Goal: Task Accomplishment & Management: Complete application form

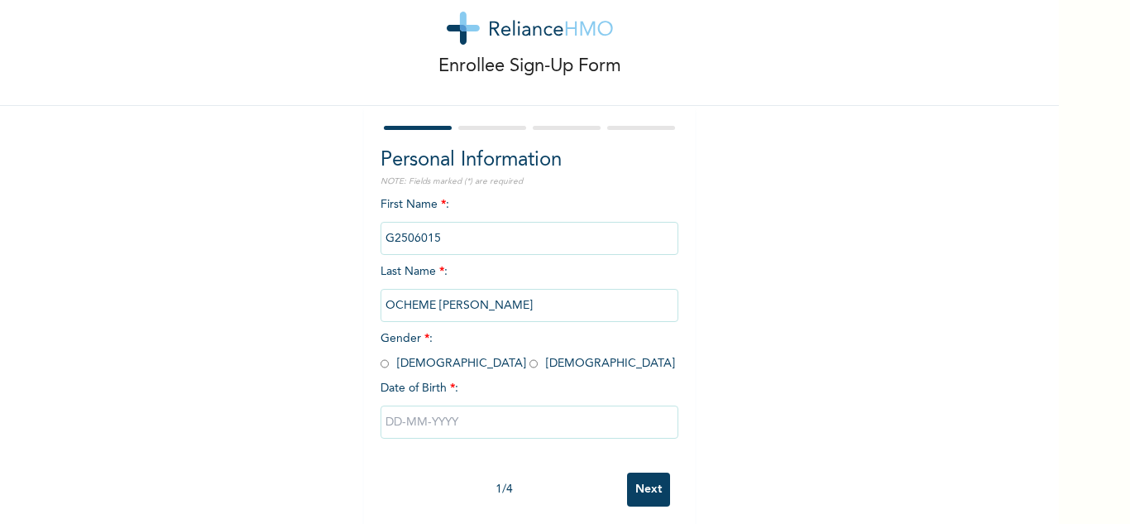
scroll to position [58, 0]
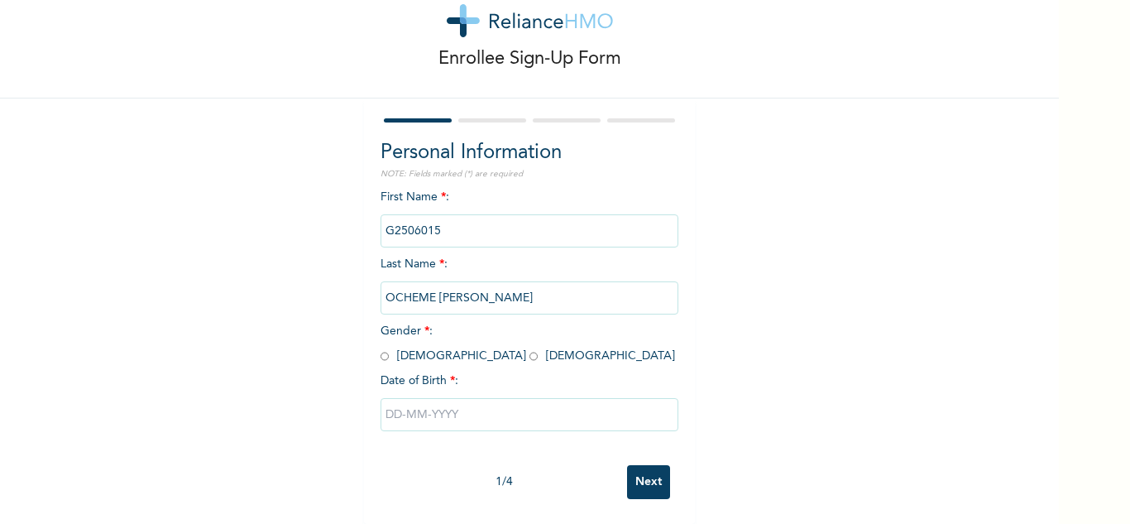
click at [381, 348] on input "radio" at bounding box center [385, 356] width 8 height 16
radio input "true"
click at [409, 400] on input "text" at bounding box center [530, 414] width 298 height 33
select select "7"
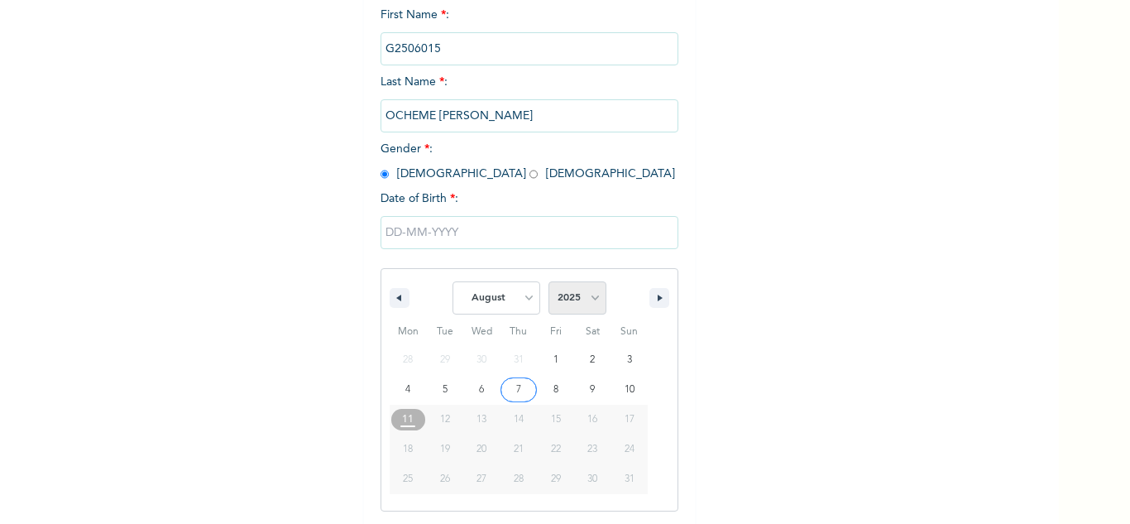
scroll to position [228, 0]
click at [568, 309] on select "2025 2024 2023 2022 2021 2020 2019 2018 2017 2016 2015 2014 2013 2012 2011 2010…" at bounding box center [578, 296] width 58 height 33
select select "1980"
click at [549, 281] on select "2025 2024 2023 2022 2021 2020 2019 2018 2017 2016 2015 2014 2013 2012 2011 2010…" at bounding box center [578, 296] width 58 height 33
click at [510, 305] on select "January February March April May June July August September October November De…" at bounding box center [497, 296] width 88 height 33
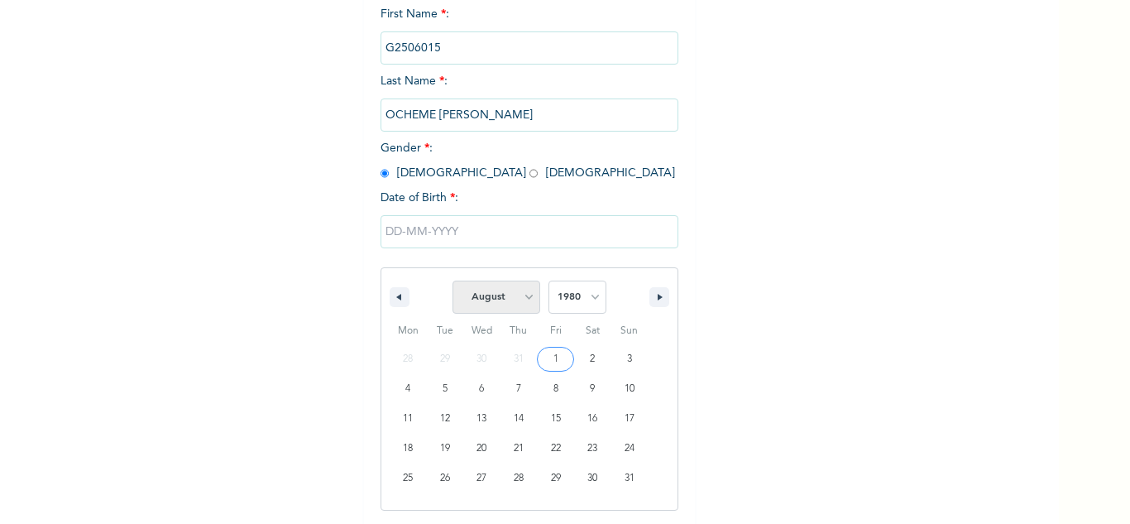
select select "4"
click at [453, 281] on select "January February March April May June July August September October November De…" at bounding box center [497, 296] width 88 height 33
type input "[DATE]"
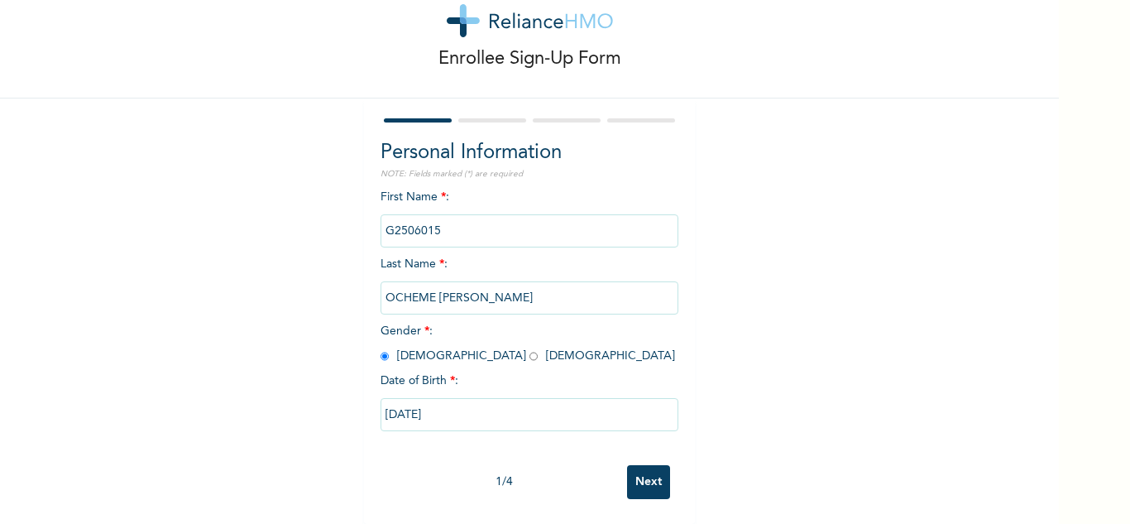
click at [636, 465] on input "Next" at bounding box center [648, 482] width 43 height 34
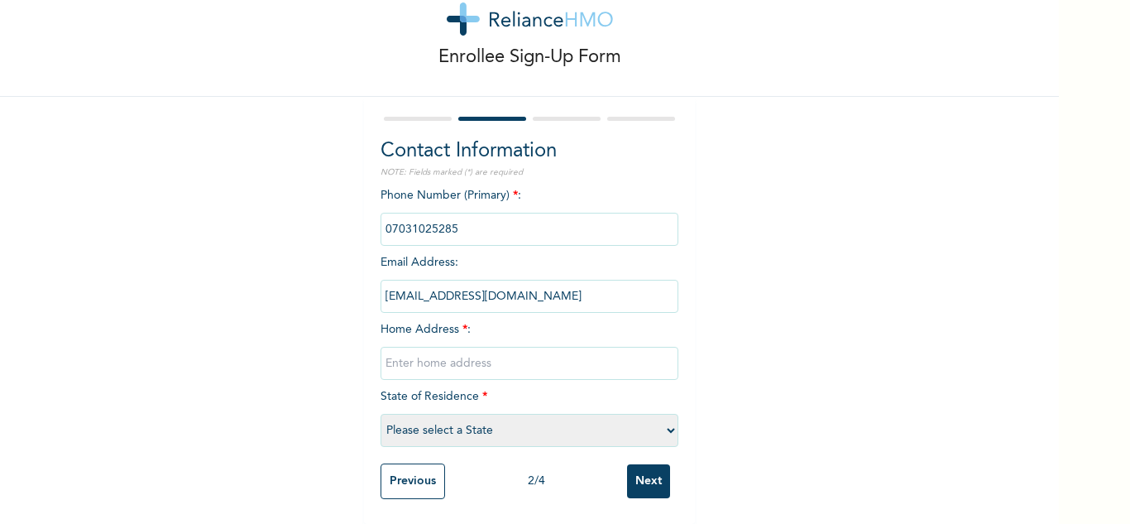
click at [487, 351] on input "text" at bounding box center [530, 363] width 298 height 33
type input "agege"
click at [446, 417] on select "Please select a State [PERSON_NAME] (FCT) [PERSON_NAME] Ibom [GEOGRAPHIC_DATA] …" at bounding box center [530, 430] width 298 height 33
select select "25"
click at [381, 414] on select "Please select a State [PERSON_NAME] (FCT) [PERSON_NAME] Ibom [GEOGRAPHIC_DATA] …" at bounding box center [530, 430] width 298 height 33
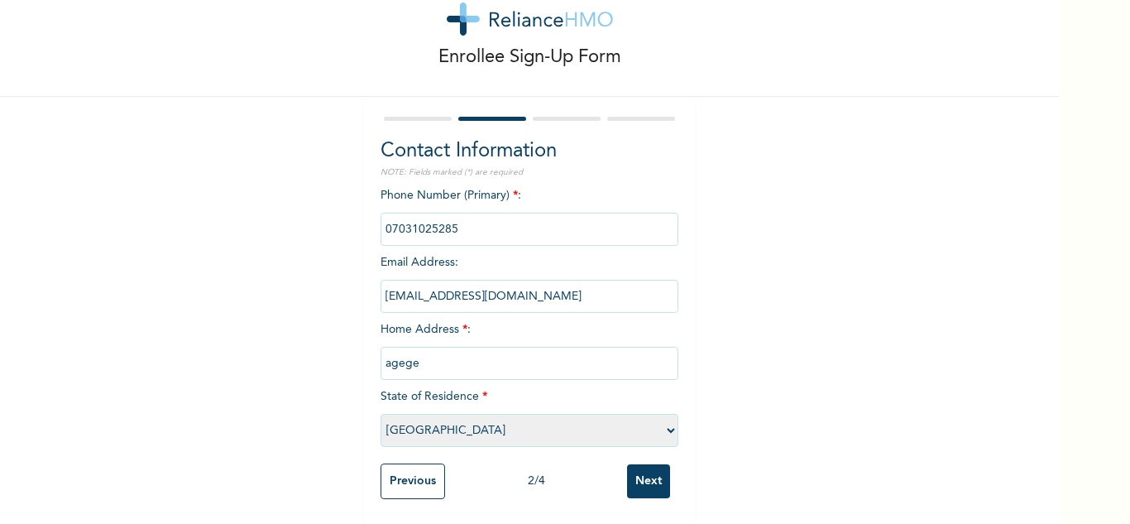
click at [641, 472] on input "Next" at bounding box center [648, 481] width 43 height 34
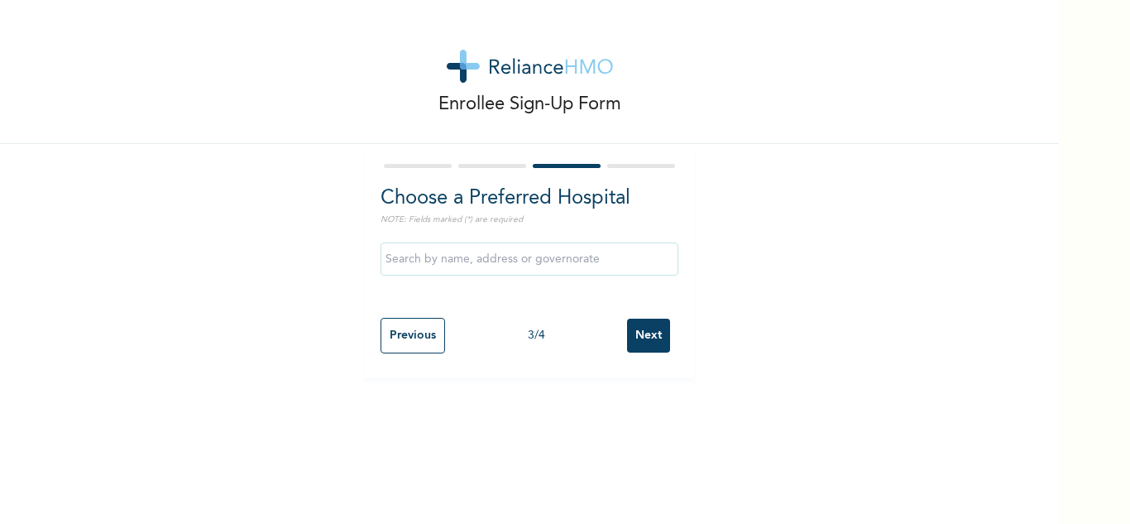
scroll to position [0, 0]
click at [574, 262] on input "text" at bounding box center [530, 258] width 298 height 33
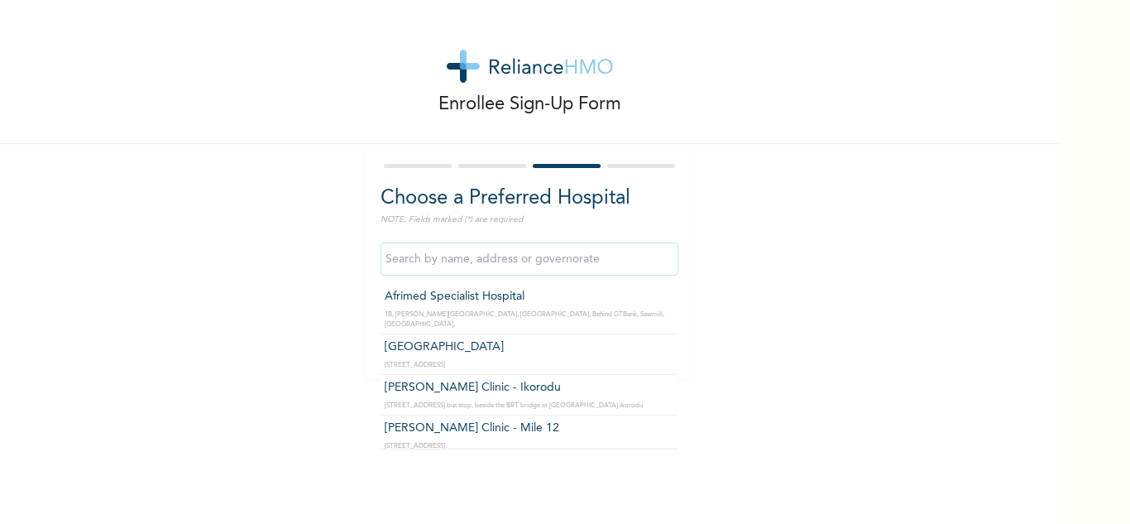
type input "Afrimed Specialist Hospital"
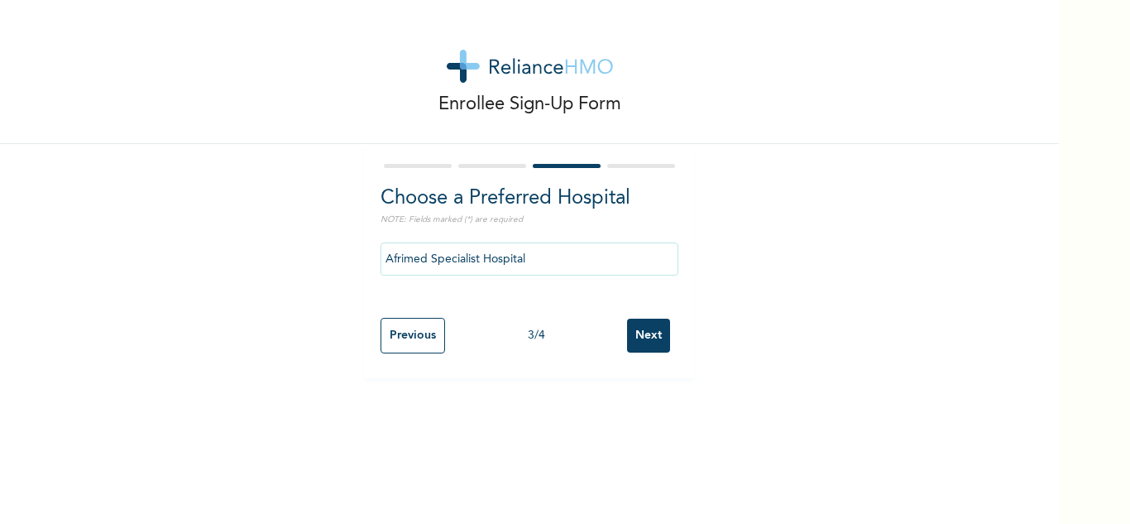
click at [651, 336] on input "Next" at bounding box center [648, 336] width 43 height 34
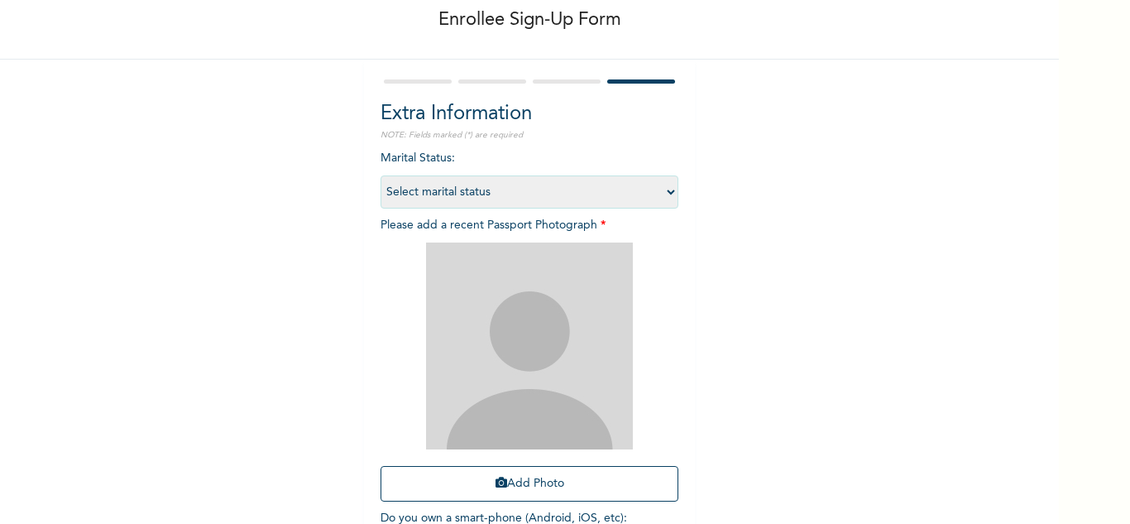
scroll to position [165, 0]
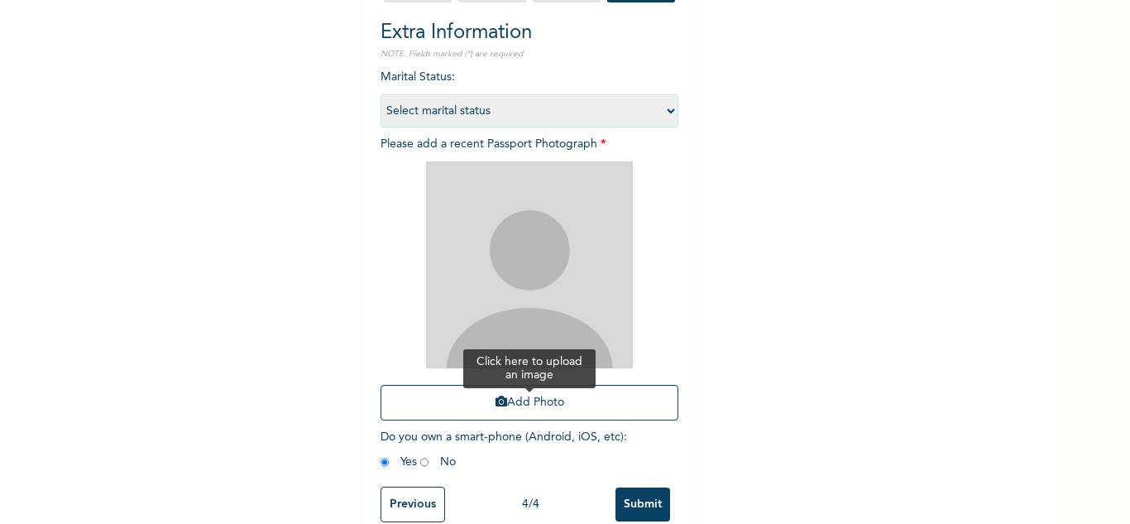
click at [517, 406] on button "Add Photo" at bounding box center [530, 403] width 298 height 36
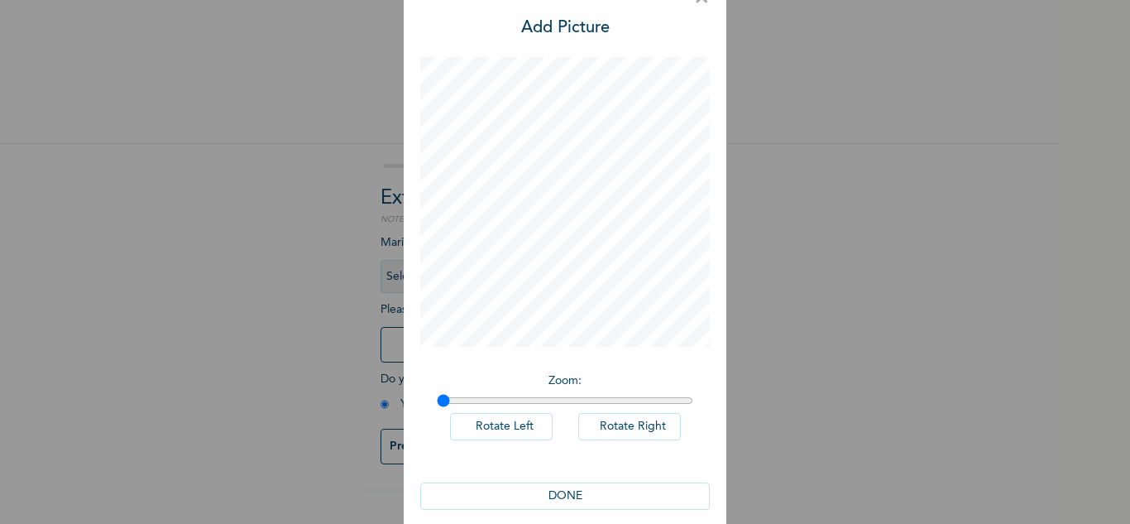
scroll to position [54, 0]
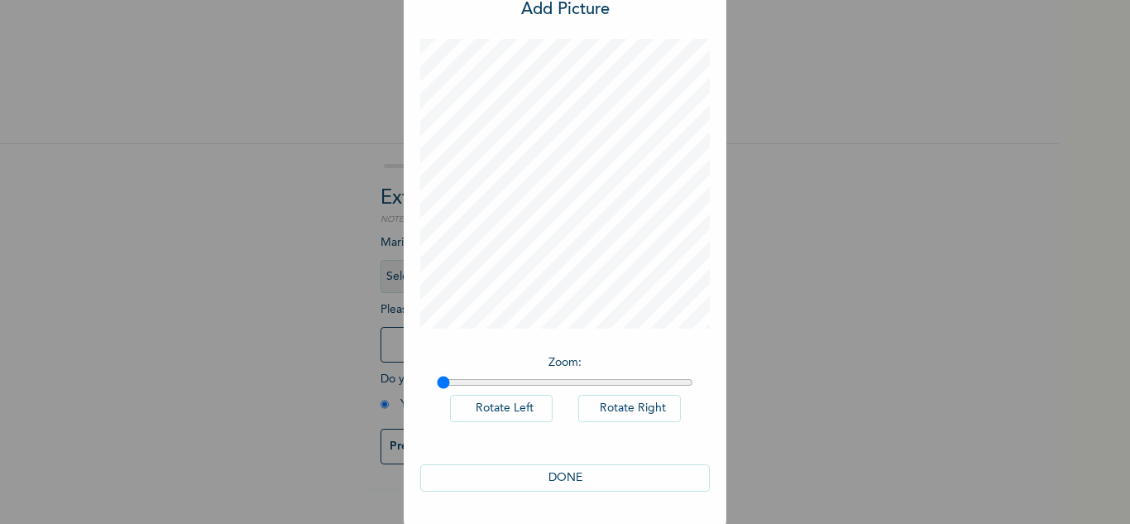
click at [544, 473] on button "DONE" at bounding box center [565, 477] width 290 height 27
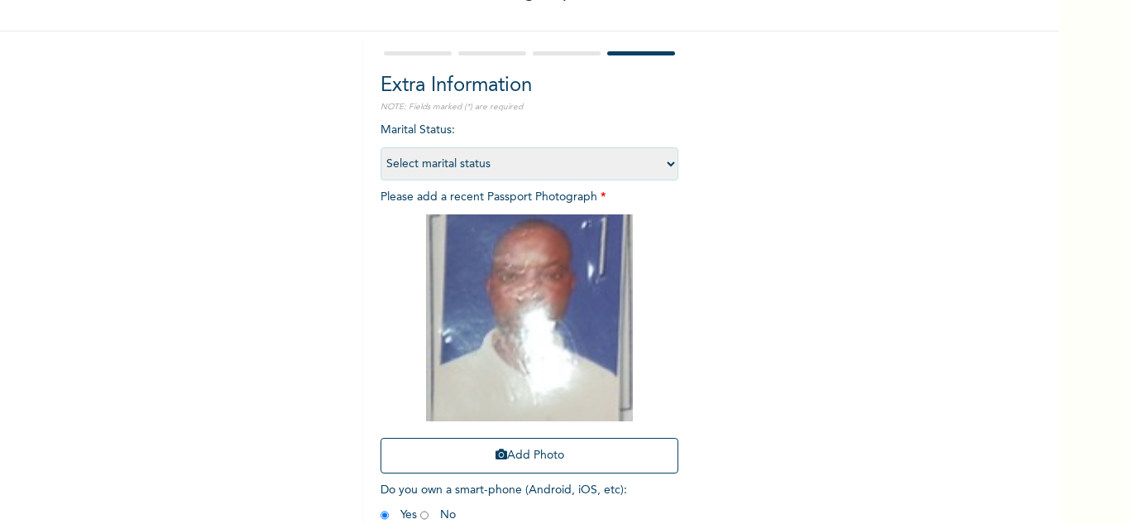
scroll to position [201, 0]
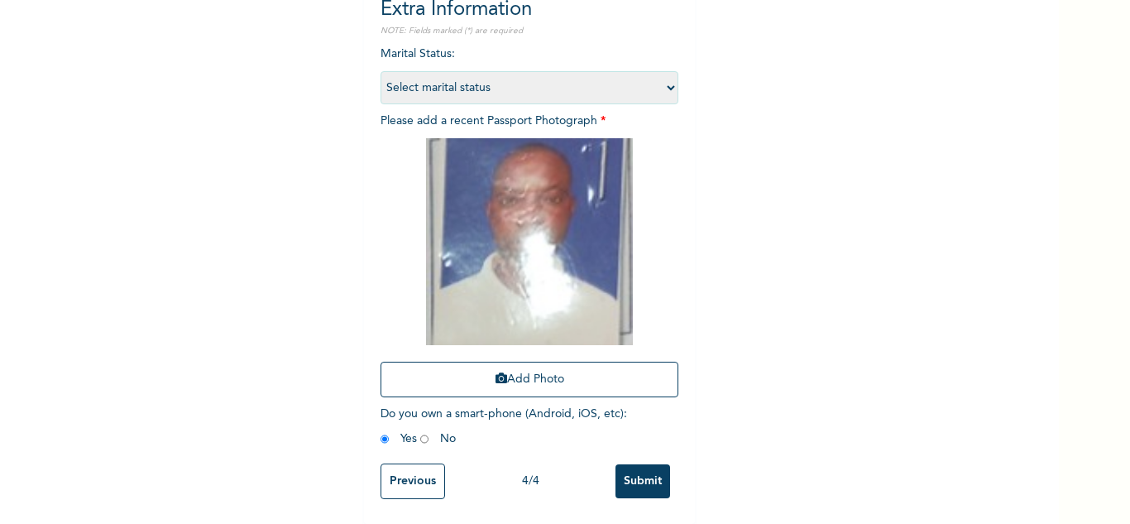
click at [641, 469] on input "Submit" at bounding box center [643, 481] width 55 height 34
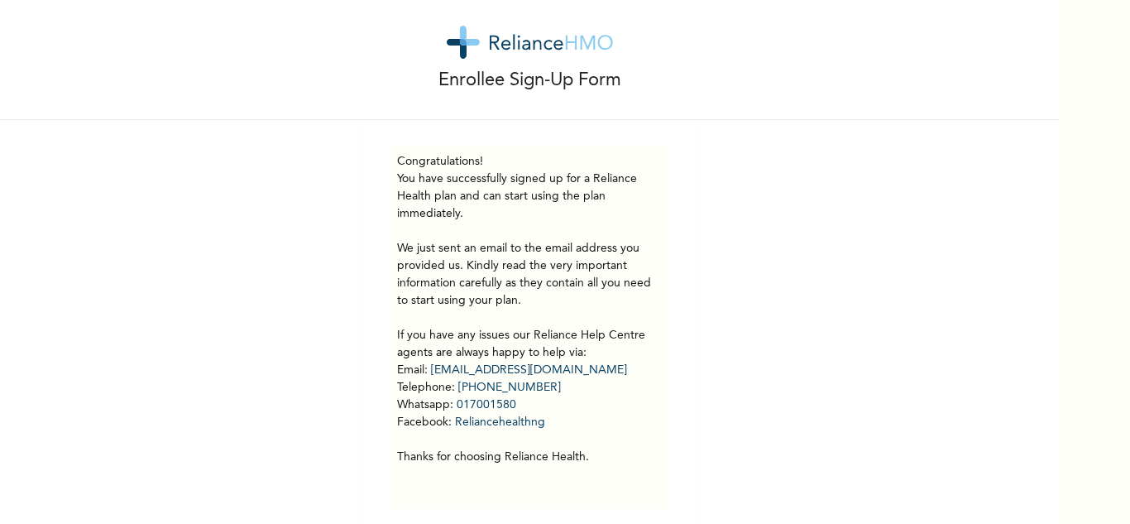
scroll to position [46, 0]
